Goal: Find specific page/section: Find specific page/section

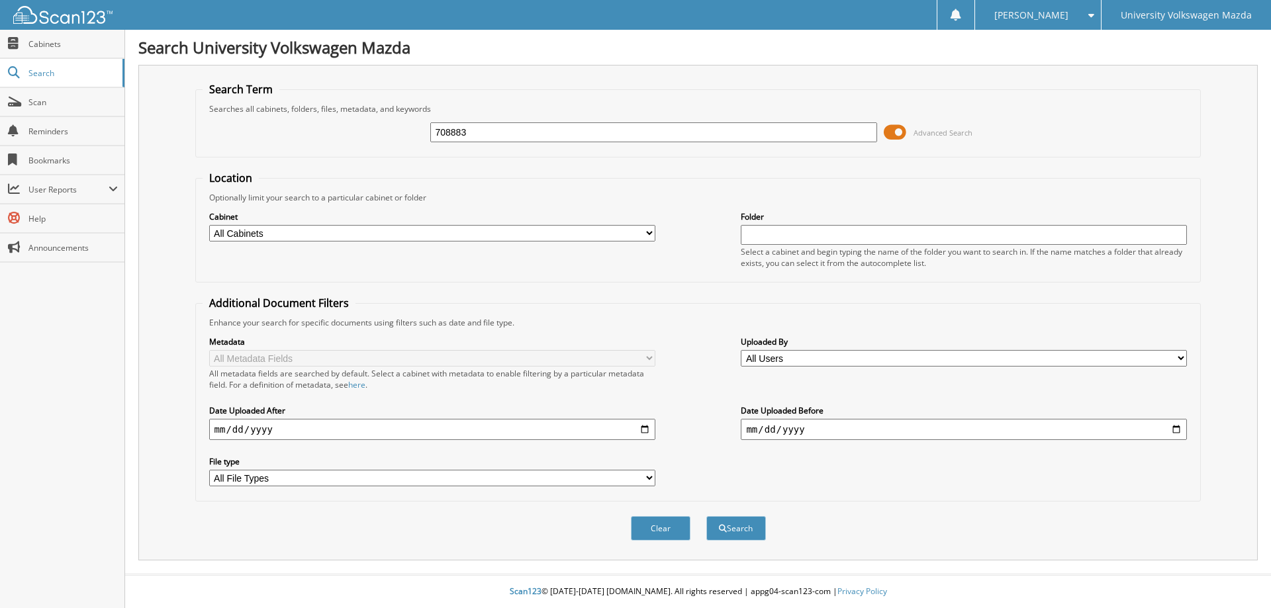
type input "708883"
click at [706, 516] on button "Search" at bounding box center [736, 528] width 60 height 24
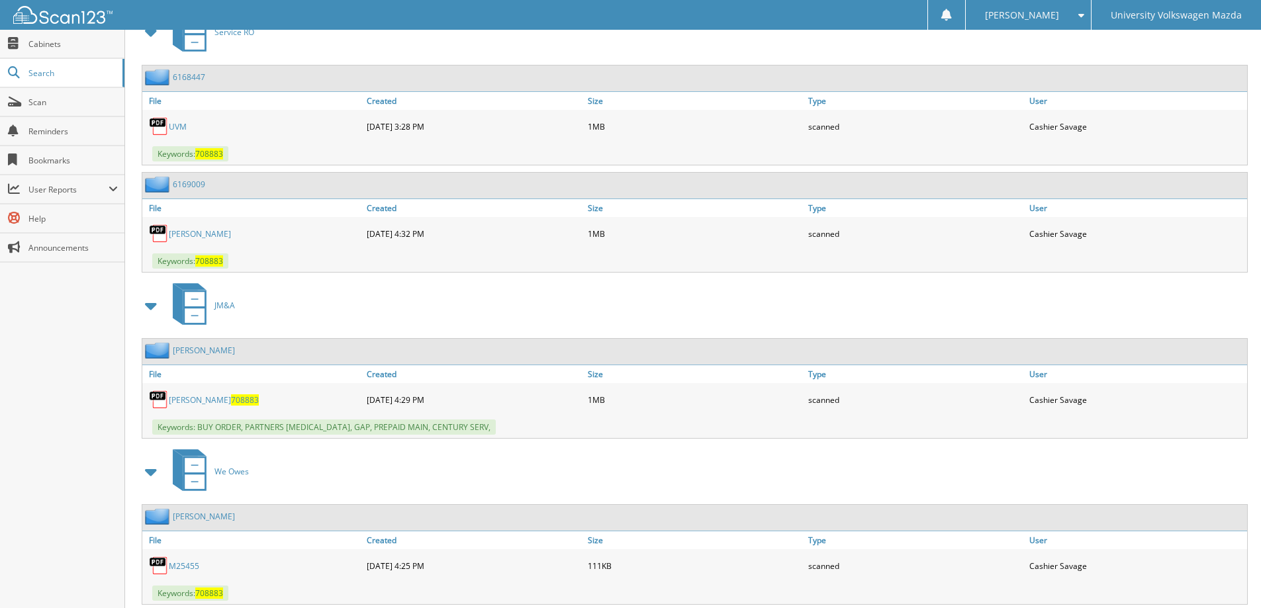
scroll to position [1125, 0]
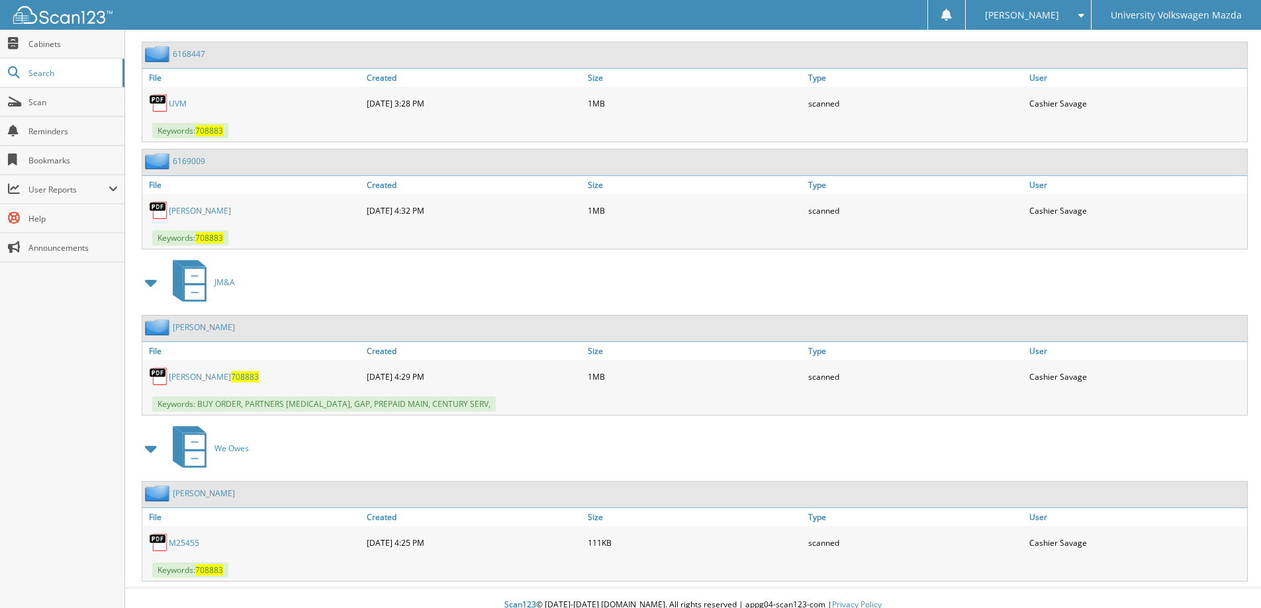
click at [195, 381] on link "ROMERO 708883" at bounding box center [214, 376] width 90 height 11
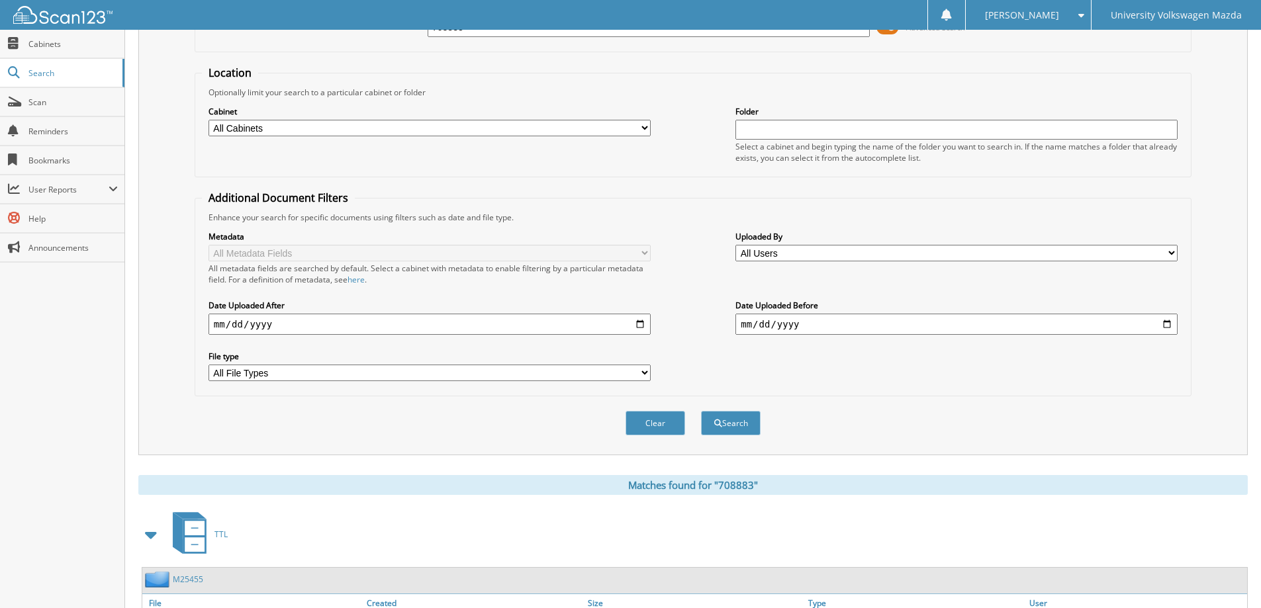
scroll to position [0, 0]
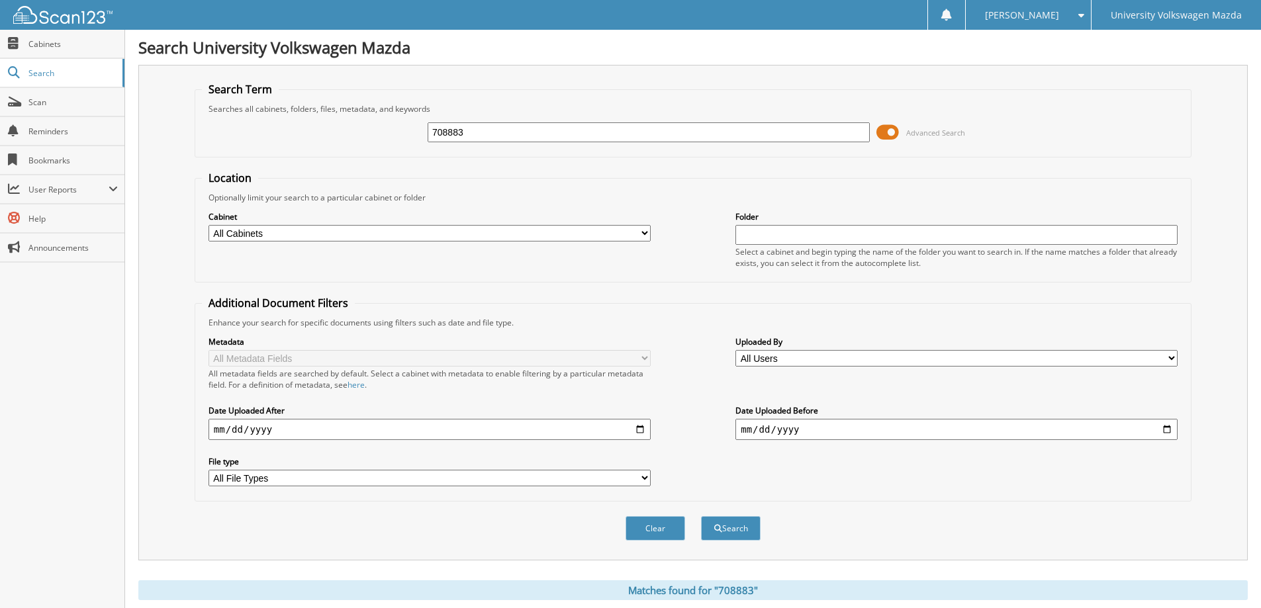
click at [502, 128] on input "708883" at bounding box center [649, 132] width 442 height 20
click at [501, 128] on input "708883" at bounding box center [649, 132] width 442 height 20
type input "814062"
click at [701, 516] on button "Search" at bounding box center [731, 528] width 60 height 24
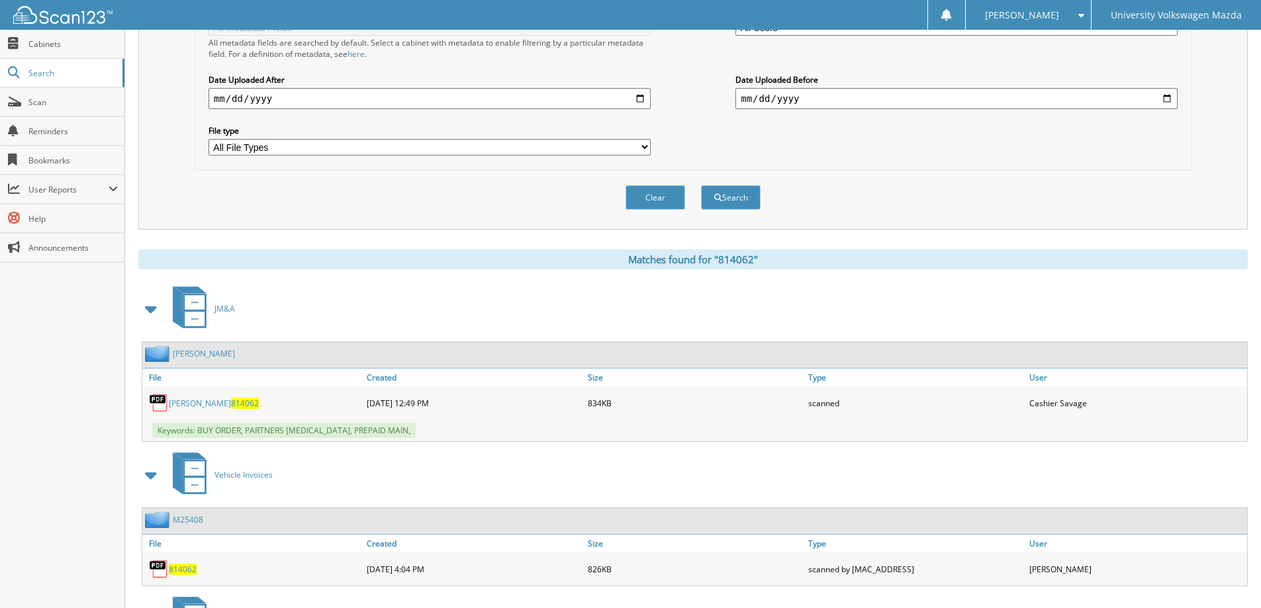
click at [181, 402] on link "[PERSON_NAME] 814062" at bounding box center [214, 403] width 90 height 11
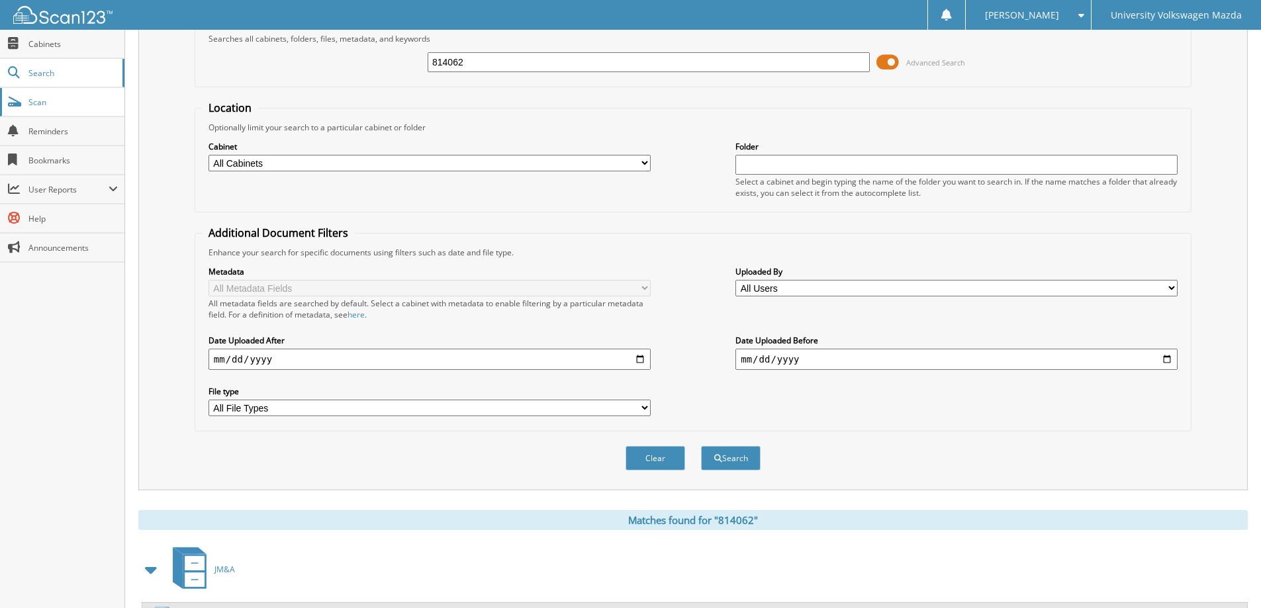
scroll to position [66, 0]
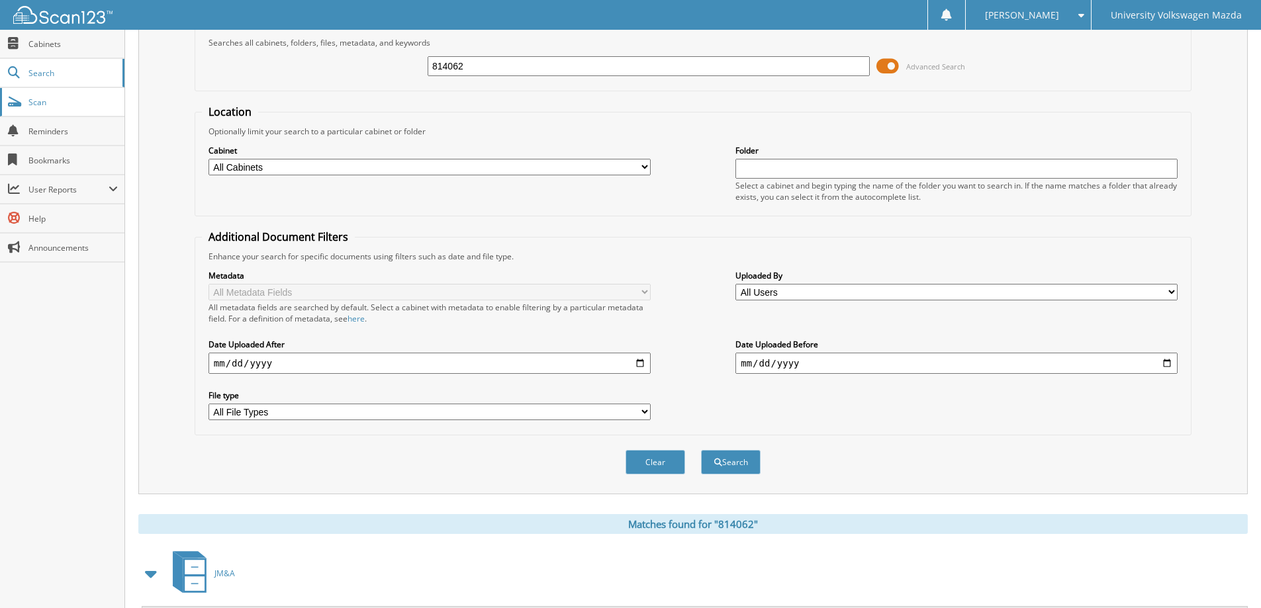
click at [38, 99] on span "Scan" at bounding box center [72, 102] width 89 height 11
